Goal: Book appointment/travel/reservation

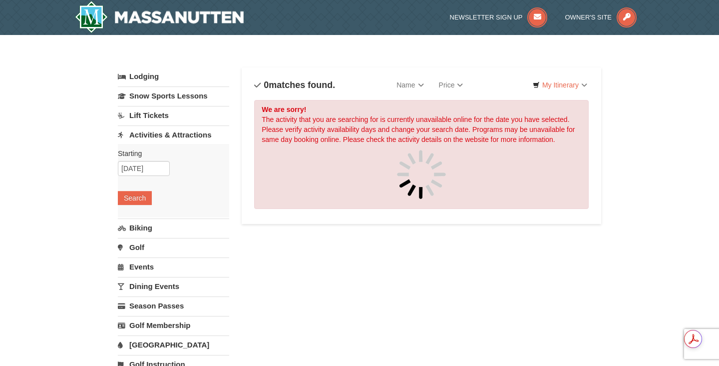
click at [163, 135] on link "Activities & Attractions" at bounding box center [173, 134] width 111 height 18
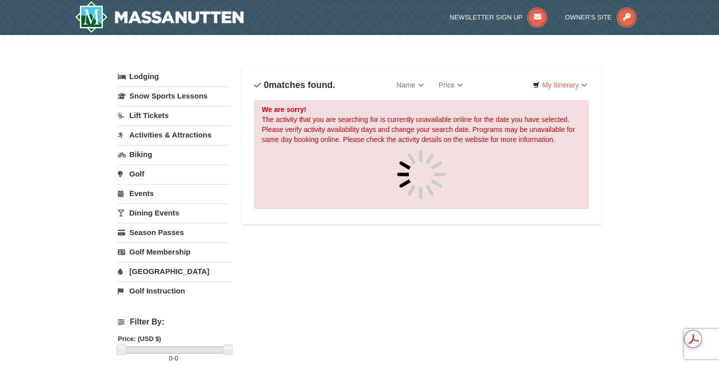
click at [156, 112] on link "Lift Tickets" at bounding box center [173, 115] width 111 height 18
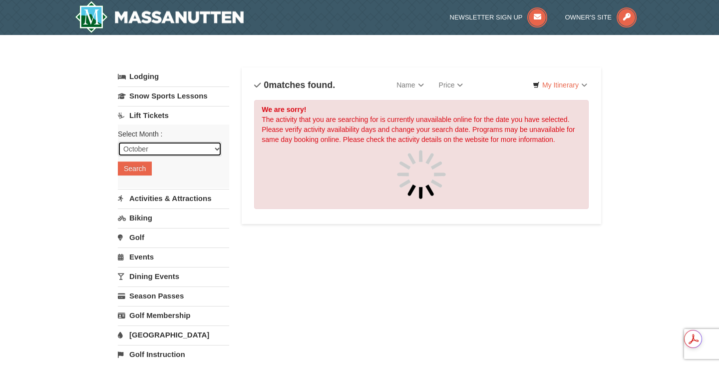
click at [157, 146] on select "October November December January February March April May June July August Sep…" at bounding box center [170, 148] width 104 height 15
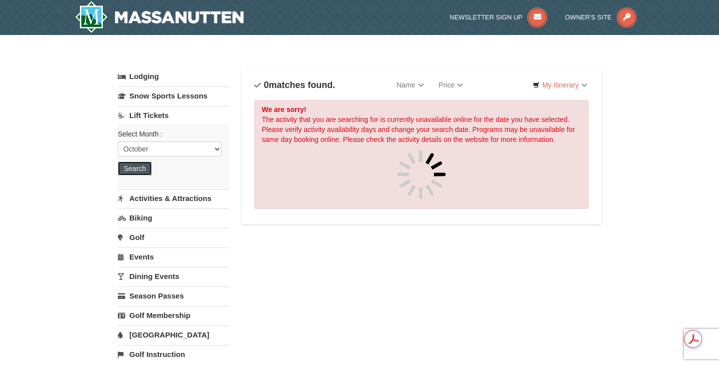
click at [135, 163] on button "Search" at bounding box center [135, 168] width 34 height 14
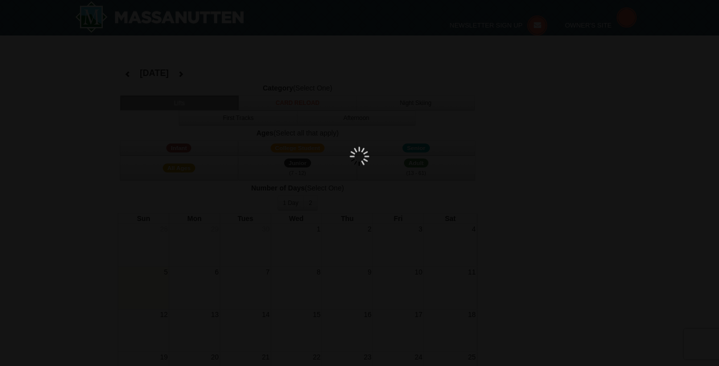
select select "10"
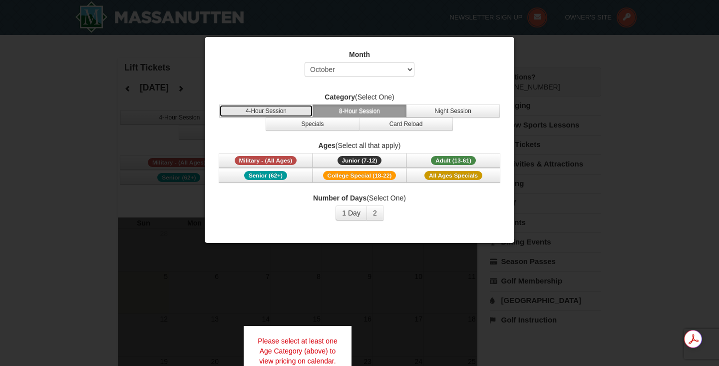
click at [287, 108] on button "4-Hour Session" at bounding box center [266, 110] width 94 height 13
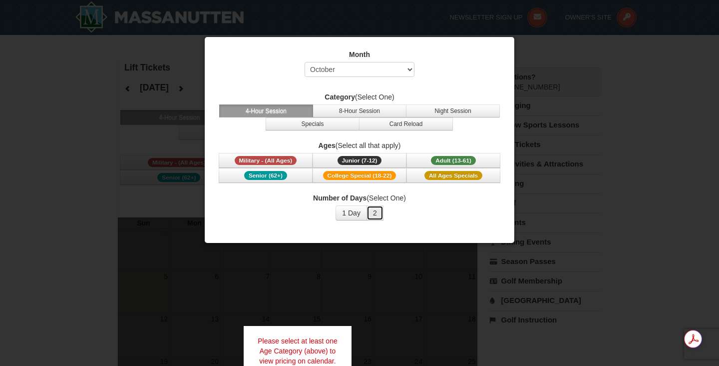
click at [374, 214] on button "2" at bounding box center [375, 212] width 17 height 15
click at [345, 255] on div at bounding box center [359, 183] width 719 height 366
click at [593, 129] on div at bounding box center [359, 183] width 719 height 366
click at [429, 175] on span "All Ages Specials" at bounding box center [454, 175] width 58 height 9
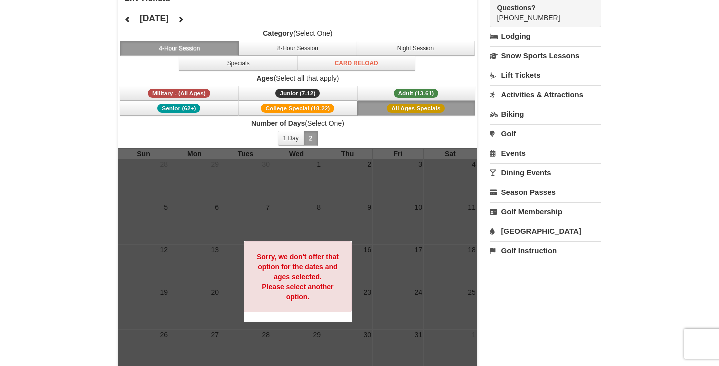
scroll to position [50, 0]
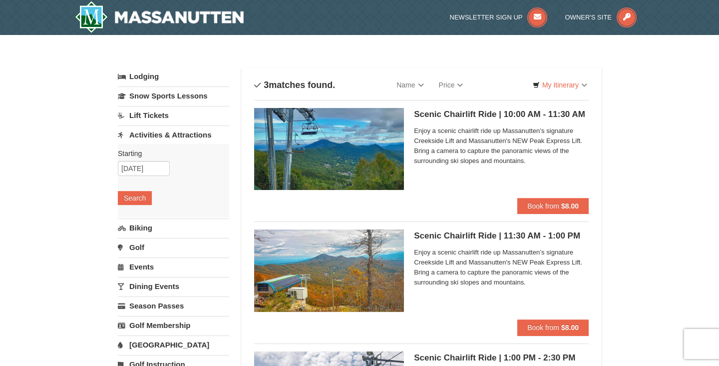
scroll to position [4, 0]
